Goal: Information Seeking & Learning: Learn about a topic

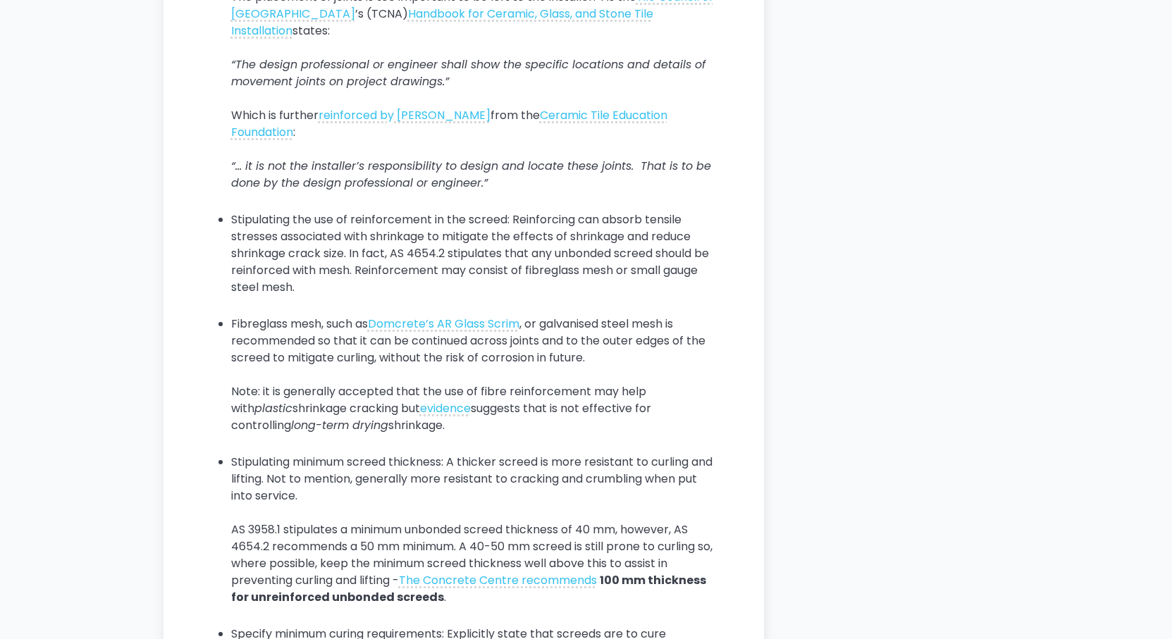
scroll to position [3241, 0]
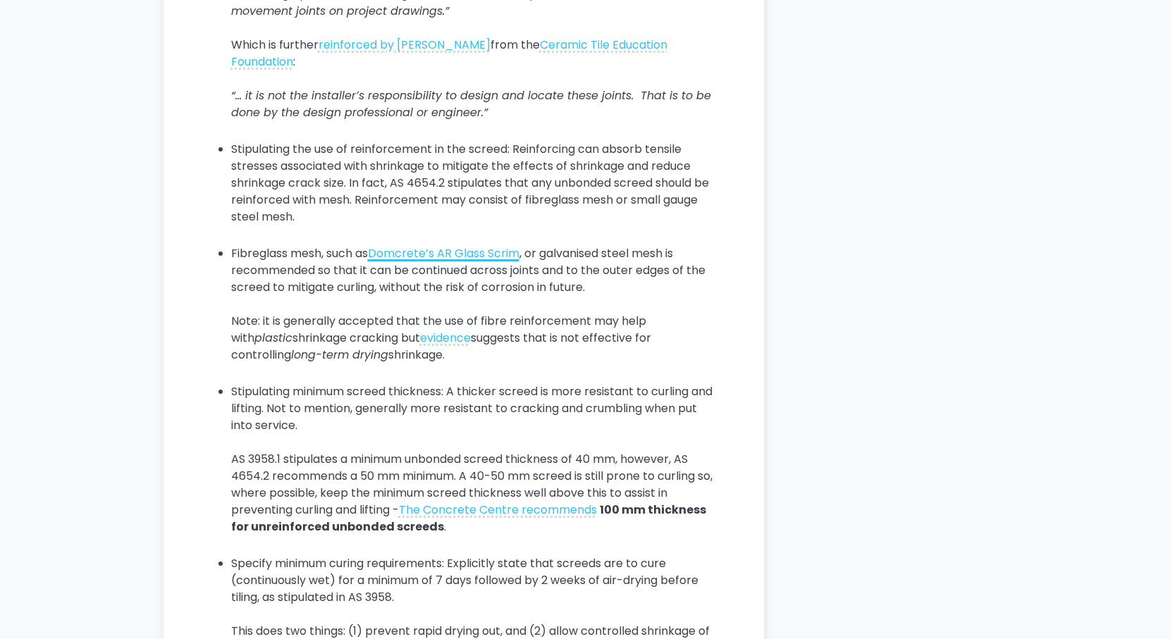
click at [406, 261] on link "Domcrete’s AR Glass Scrim" at bounding box center [443, 253] width 151 height 16
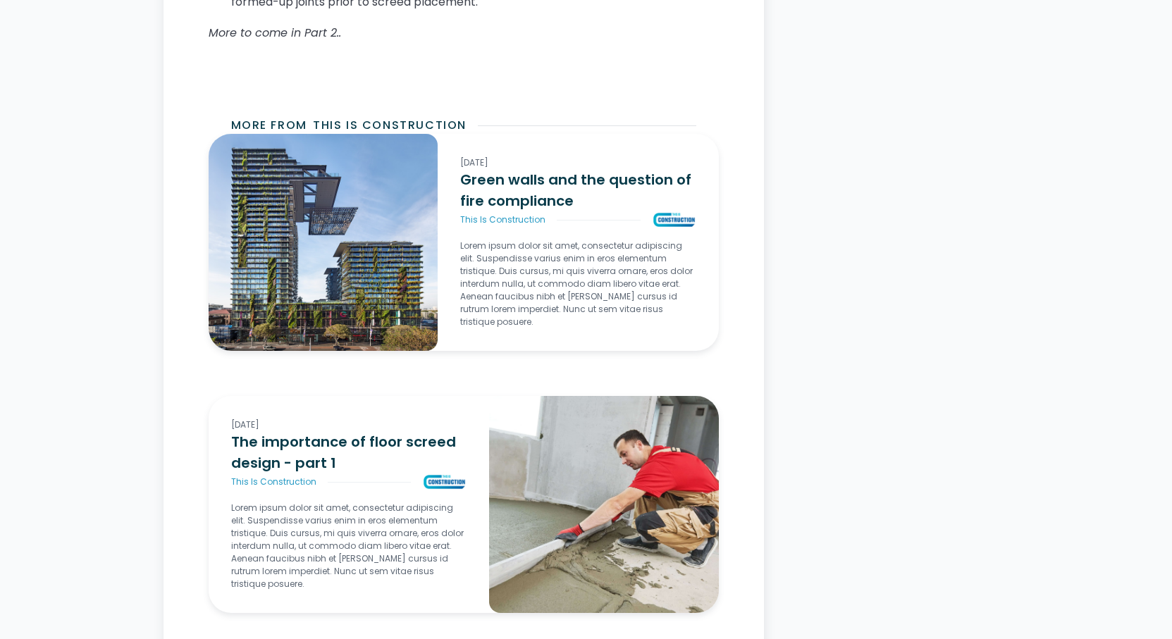
scroll to position [5002, 0]
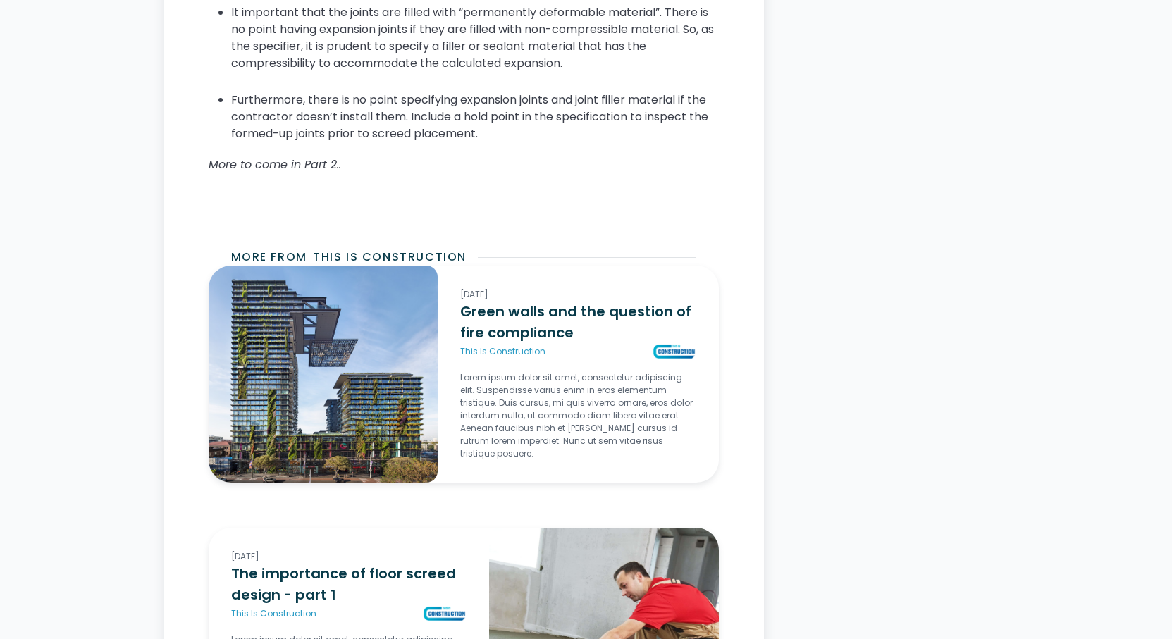
click at [316, 173] on em "More to come in Part 2.." at bounding box center [275, 164] width 132 height 16
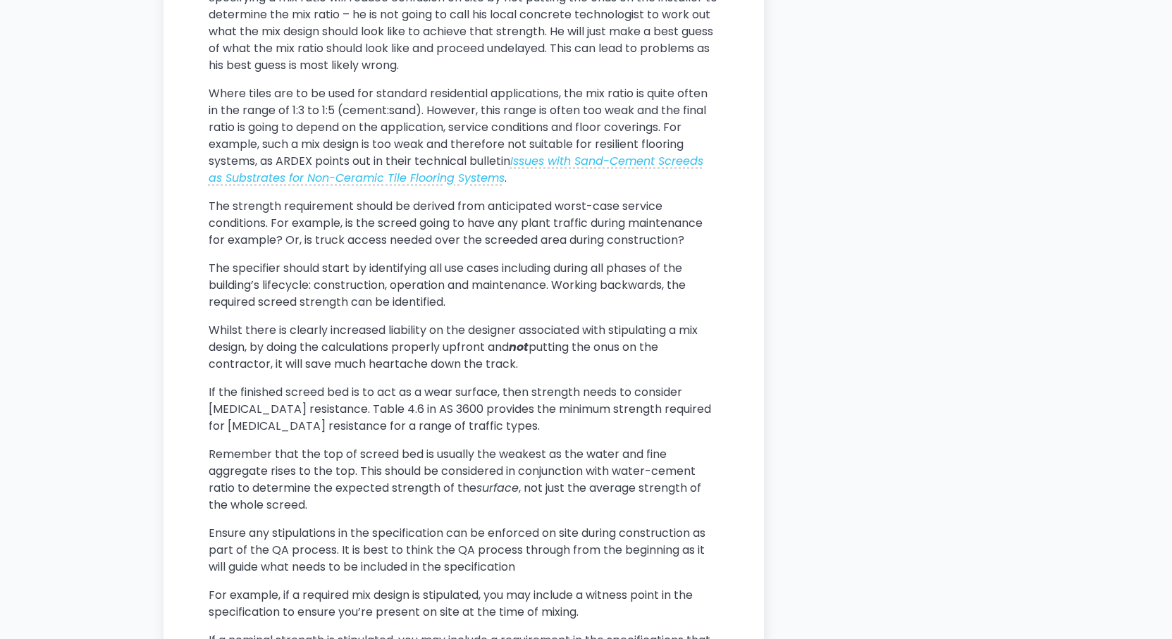
scroll to position [1480, 0]
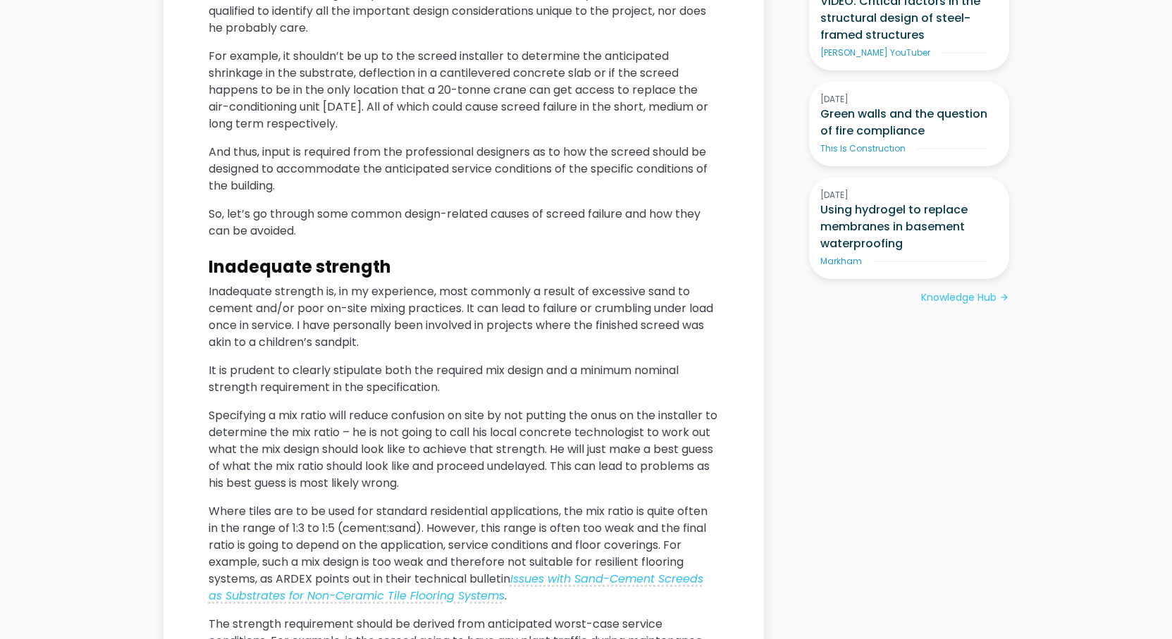
click at [356, 223] on p "So, let’s go through some common design-related causes of screed failure and ho…" at bounding box center [464, 223] width 510 height 34
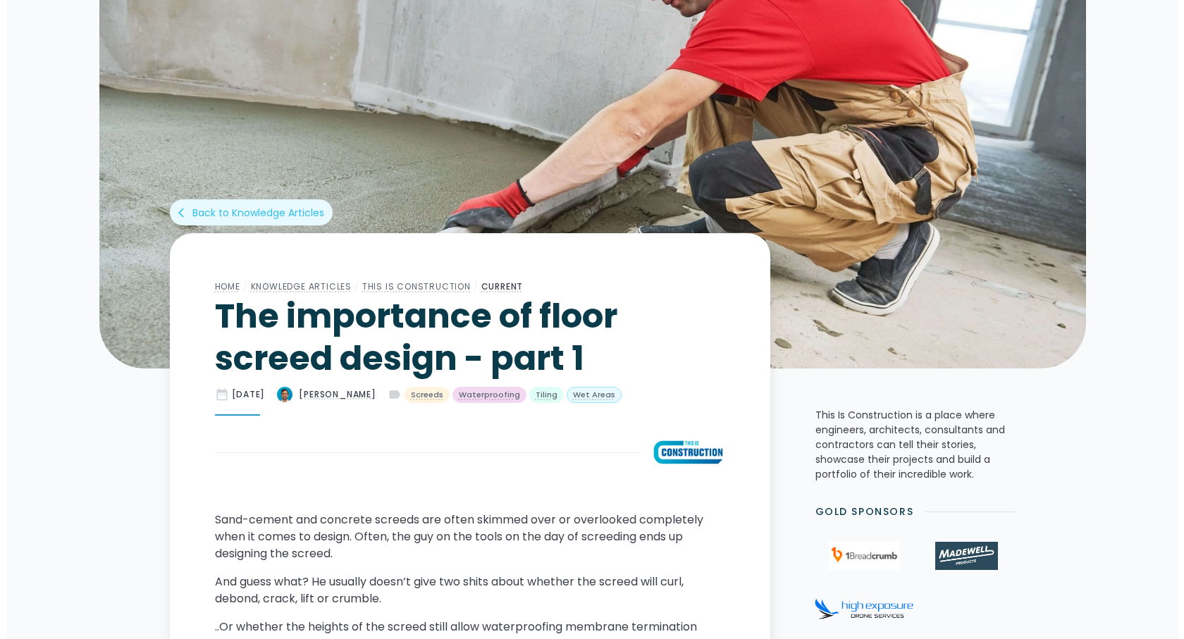
scroll to position [0, 0]
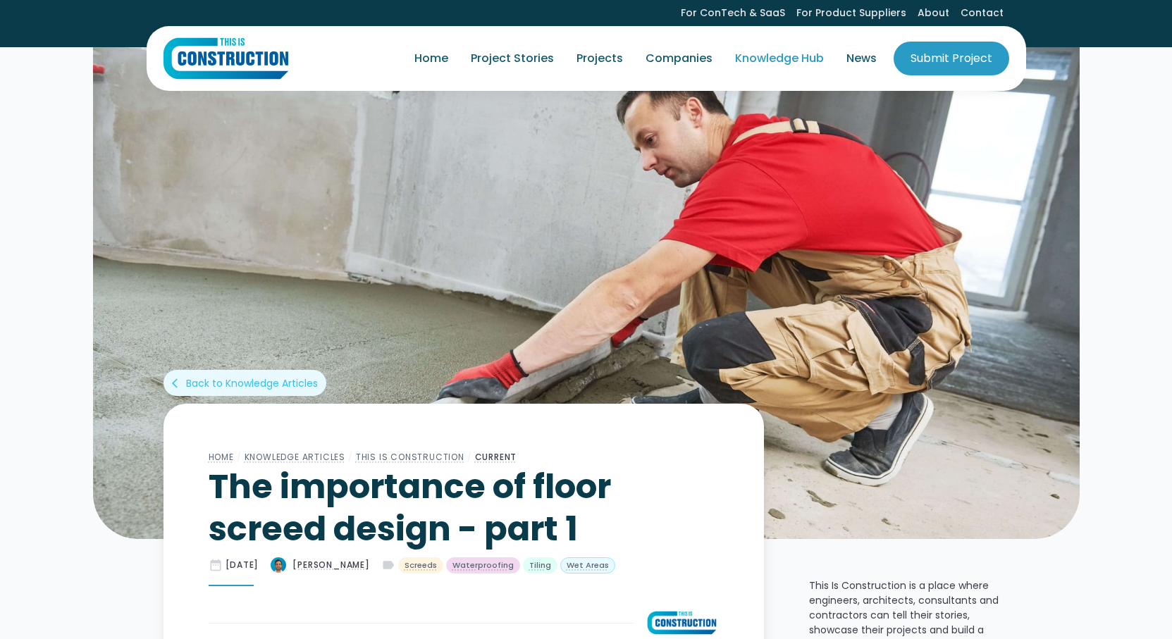
click at [789, 60] on link "Knowledge Hub" at bounding box center [779, 58] width 111 height 39
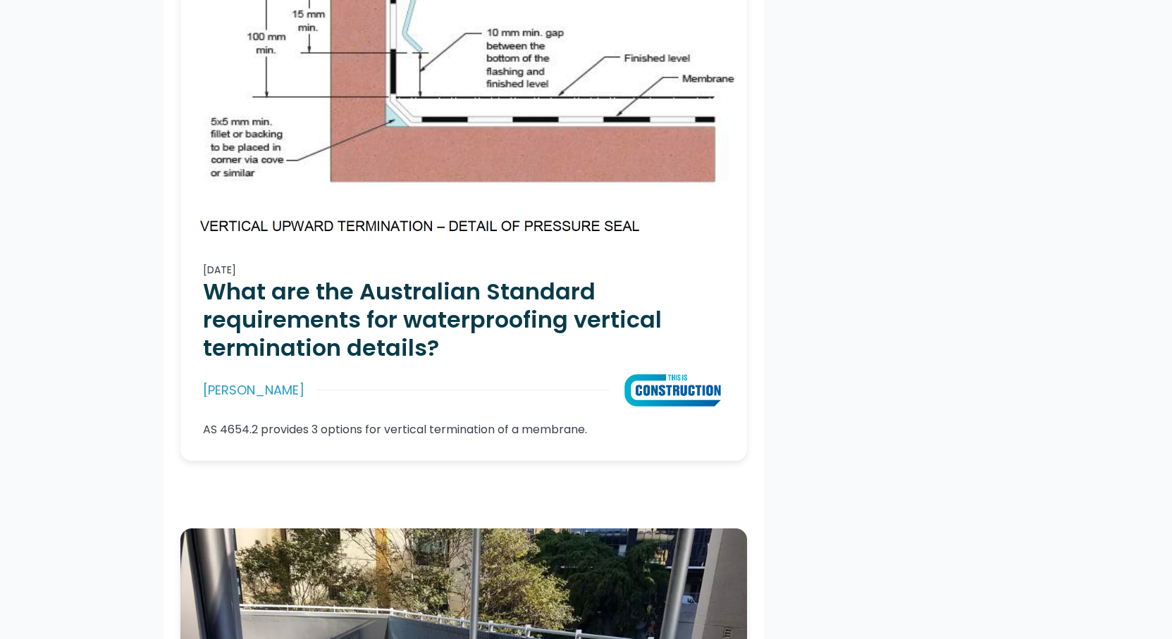
scroll to position [5707, 0]
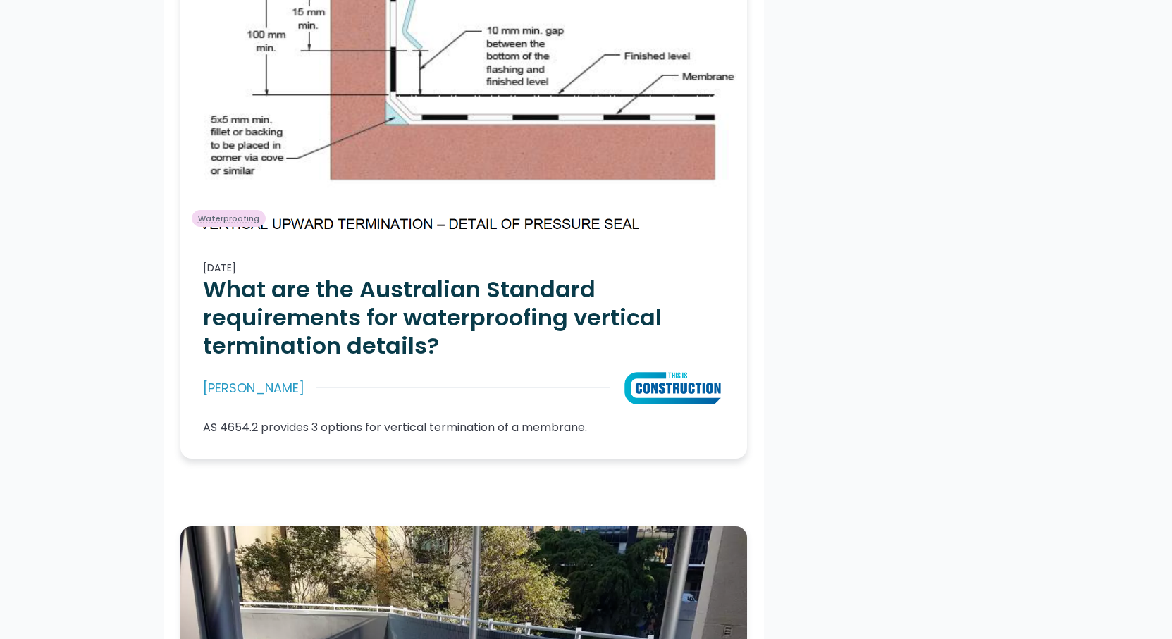
click at [228, 377] on div "[PERSON_NAME]" at bounding box center [253, 388] width 101 height 23
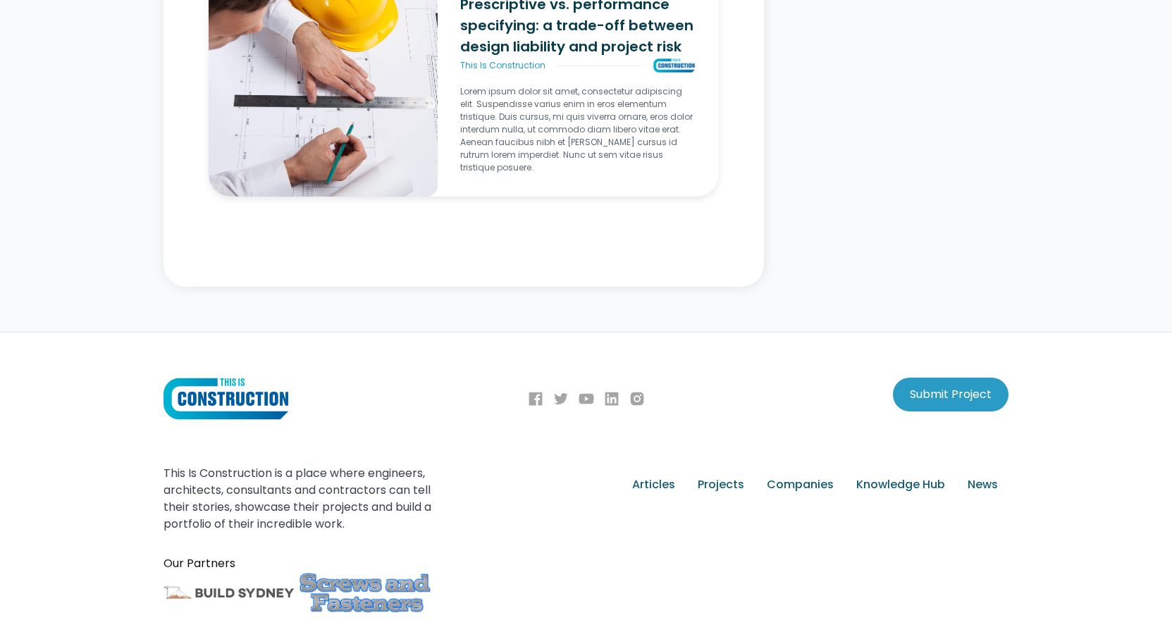
scroll to position [3382, 0]
